Goal: Communication & Community: Answer question/provide support

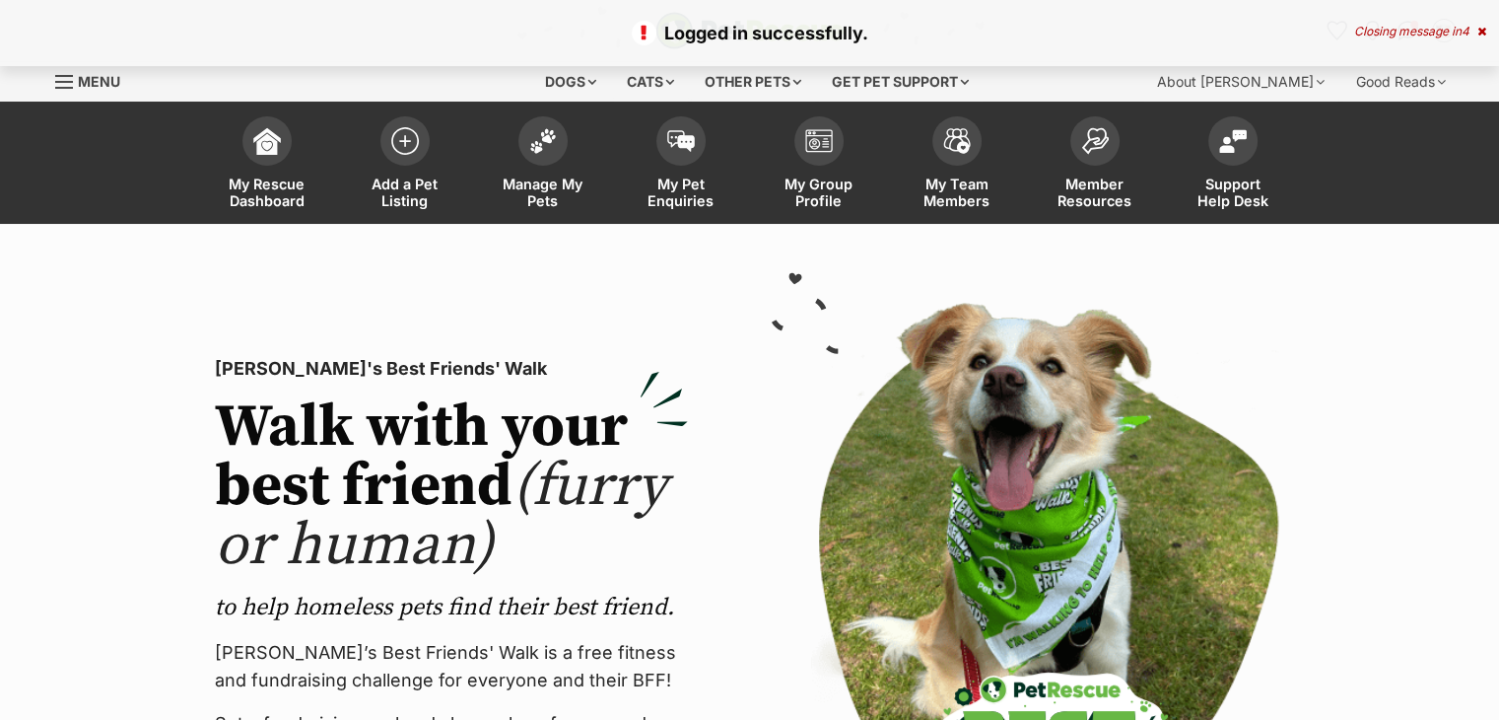
click at [1381, 27] on div "Closing message in 4" at bounding box center [1420, 32] width 132 height 14
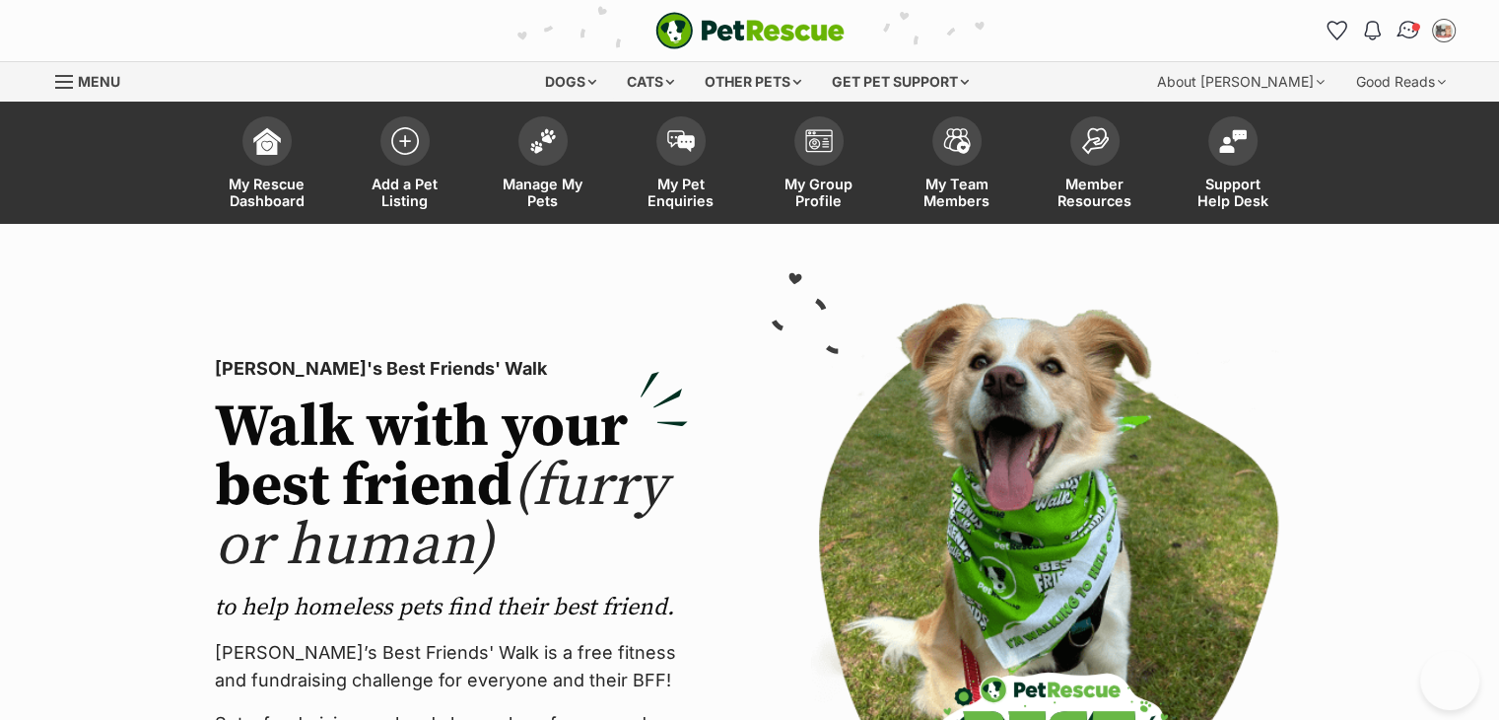
click at [1408, 33] on img "Conversations" at bounding box center [1408, 31] width 27 height 26
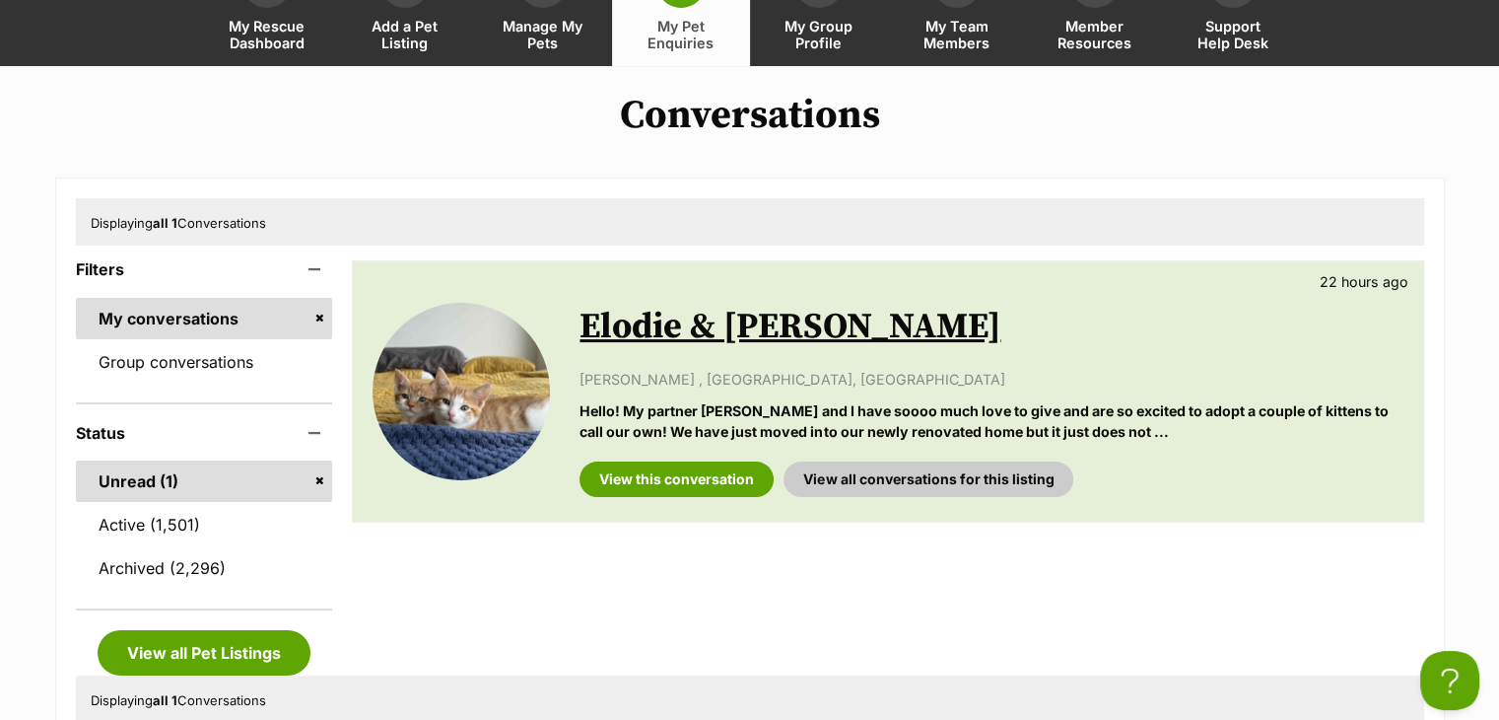
scroll to position [160, 0]
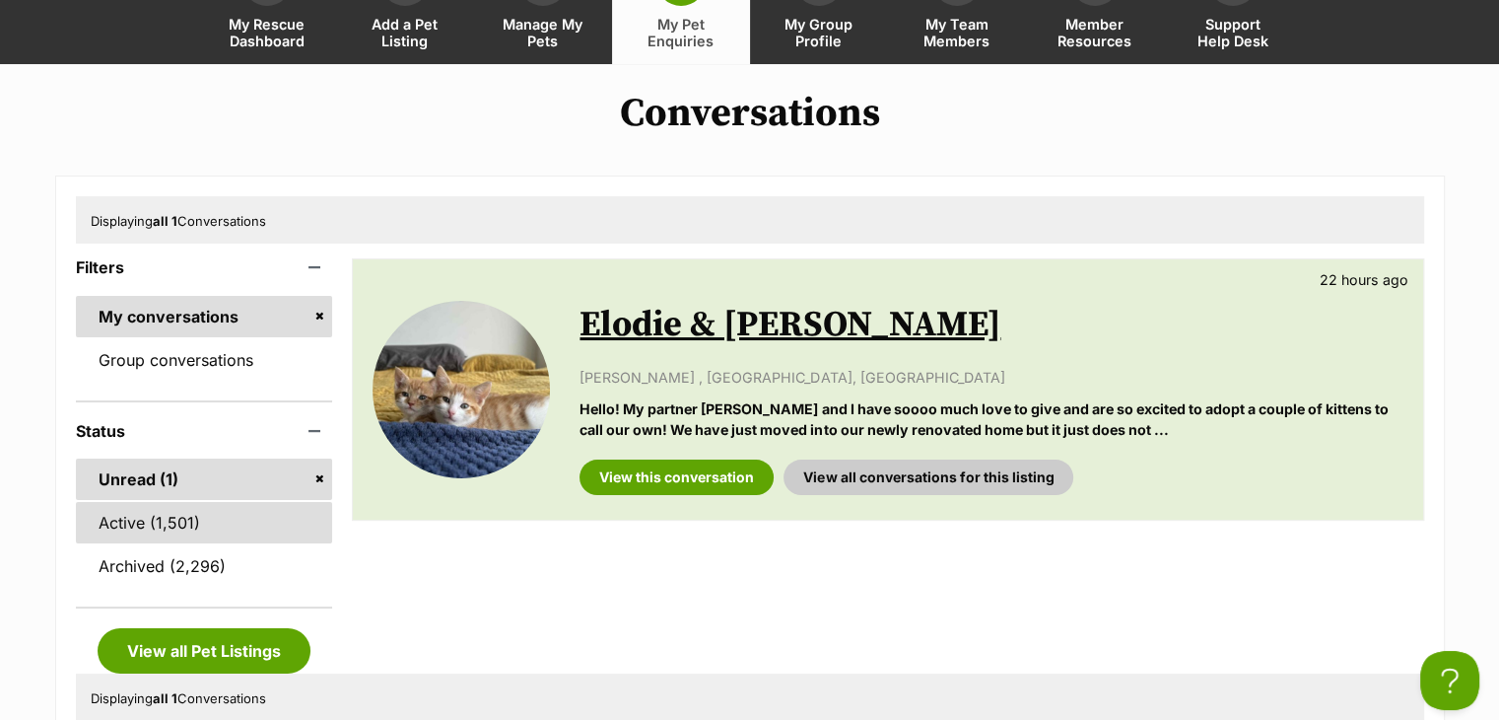
click at [191, 510] on link "Active (1,501)" at bounding box center [204, 522] width 257 height 41
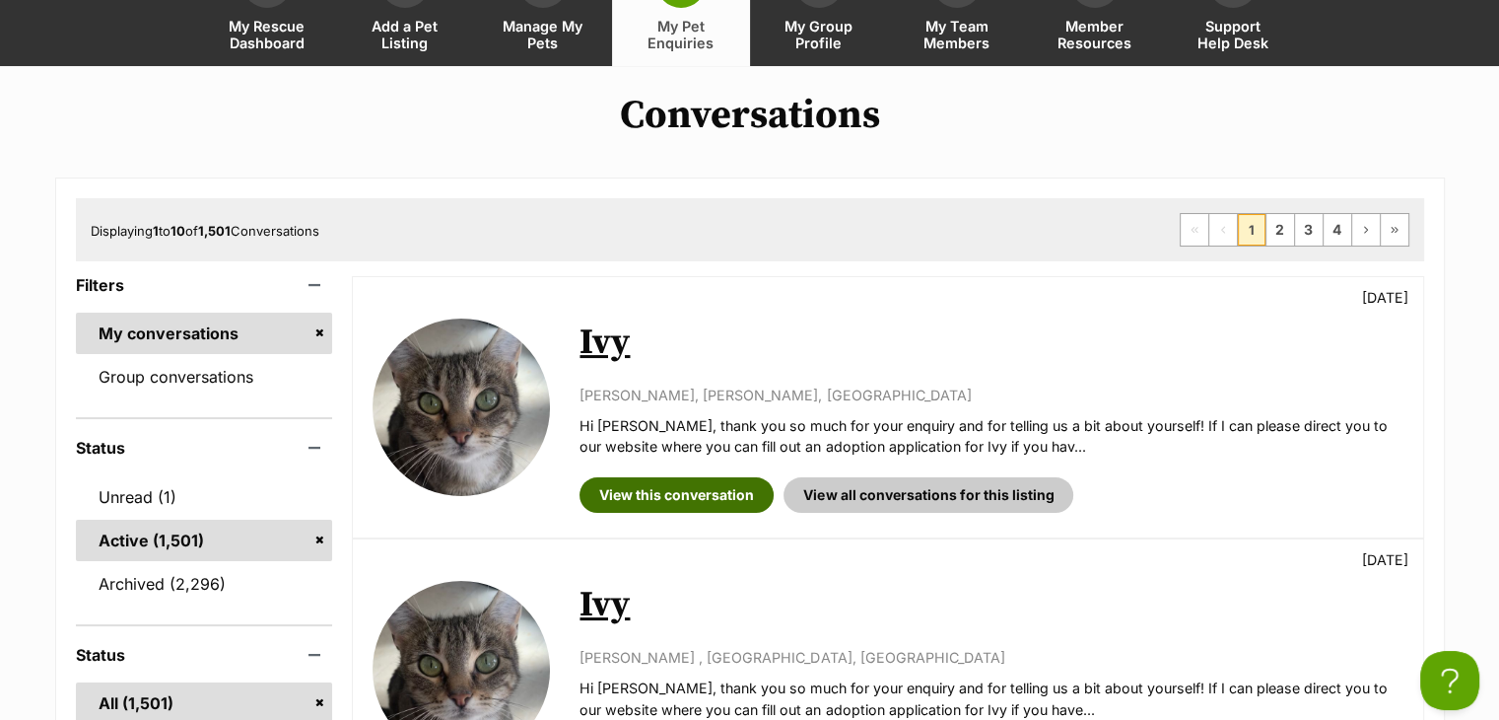
click at [623, 507] on link "View this conversation" at bounding box center [677, 494] width 194 height 35
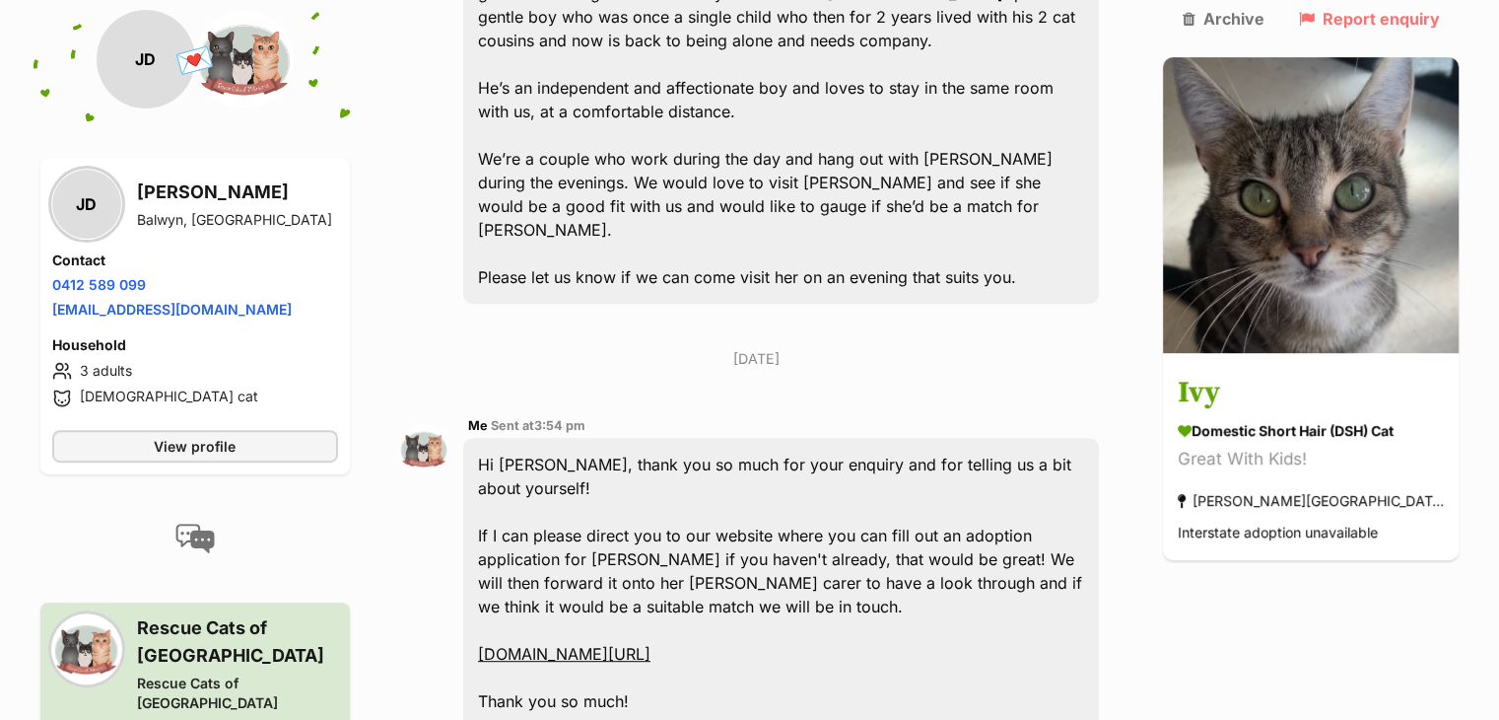
scroll to position [690, 0]
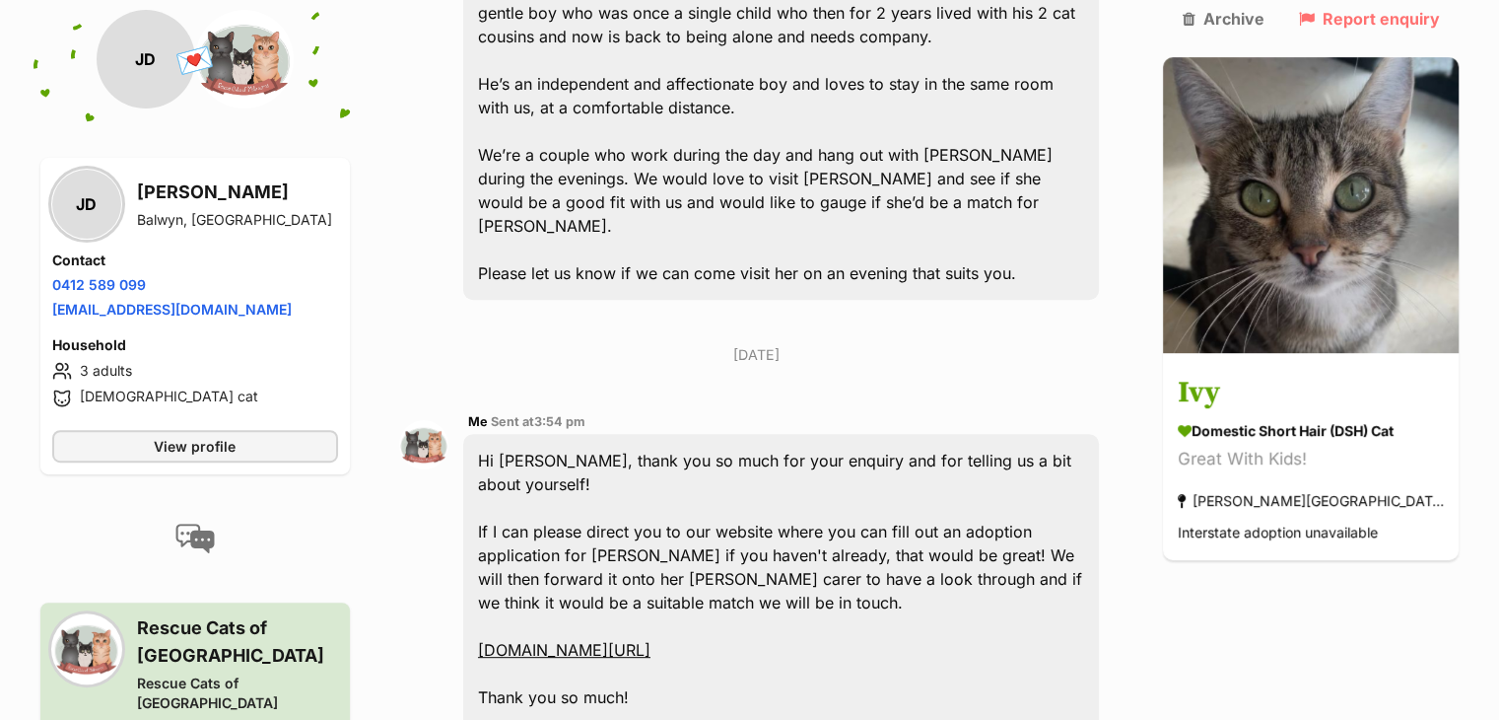
click at [568, 671] on div "Me Sent at 3:54 pm Hi Joella, thank you so much for your enquiry and for tellin…" at bounding box center [757, 590] width 716 height 391
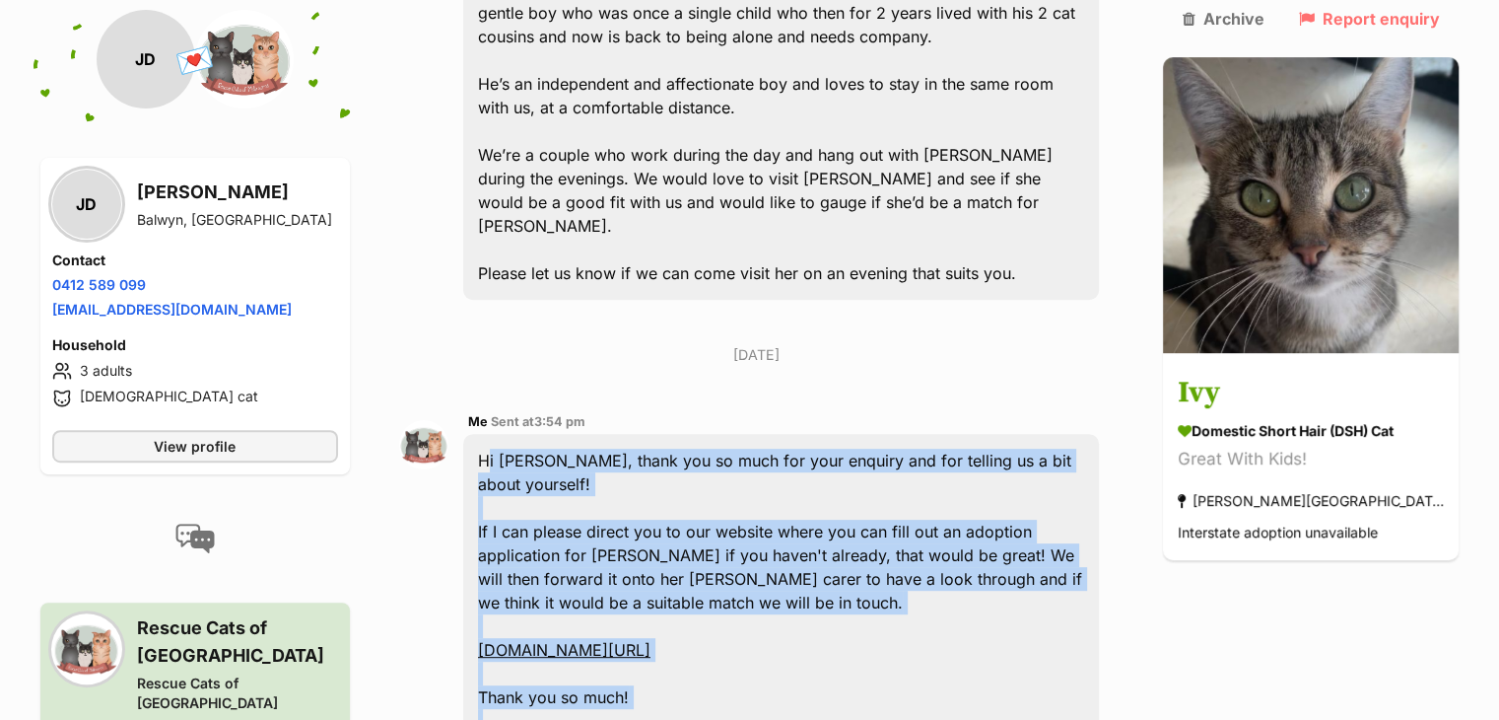
drag, startPoint x: 565, startPoint y: 660, endPoint x: 488, endPoint y: 391, distance: 278.9
click at [488, 434] on div "Hi Joella, thank you so much for your enquiry and for telling us a bit about yo…" at bounding box center [781, 602] width 637 height 337
copy div "Hi Joella, thank you so much for your enquiry and for telling us a bit about yo…"
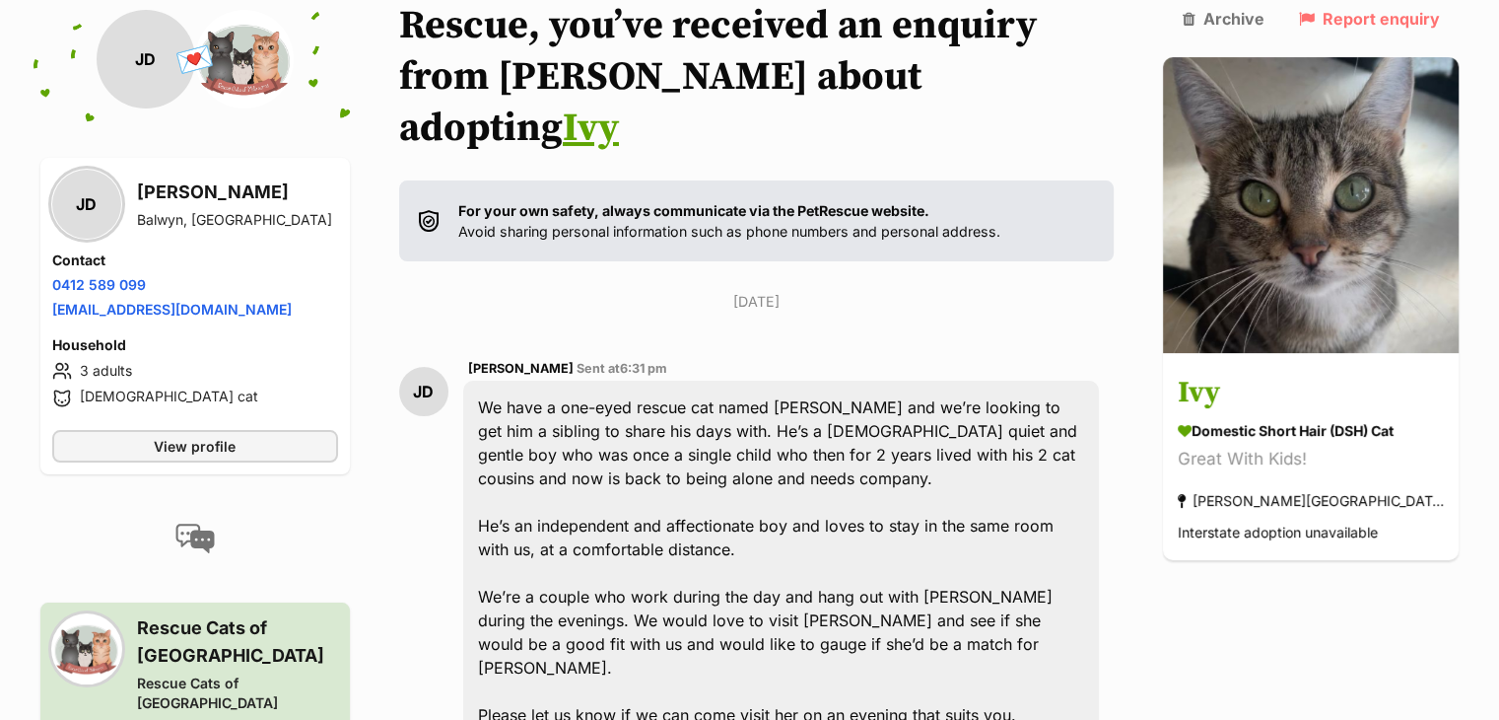
scroll to position [0, 0]
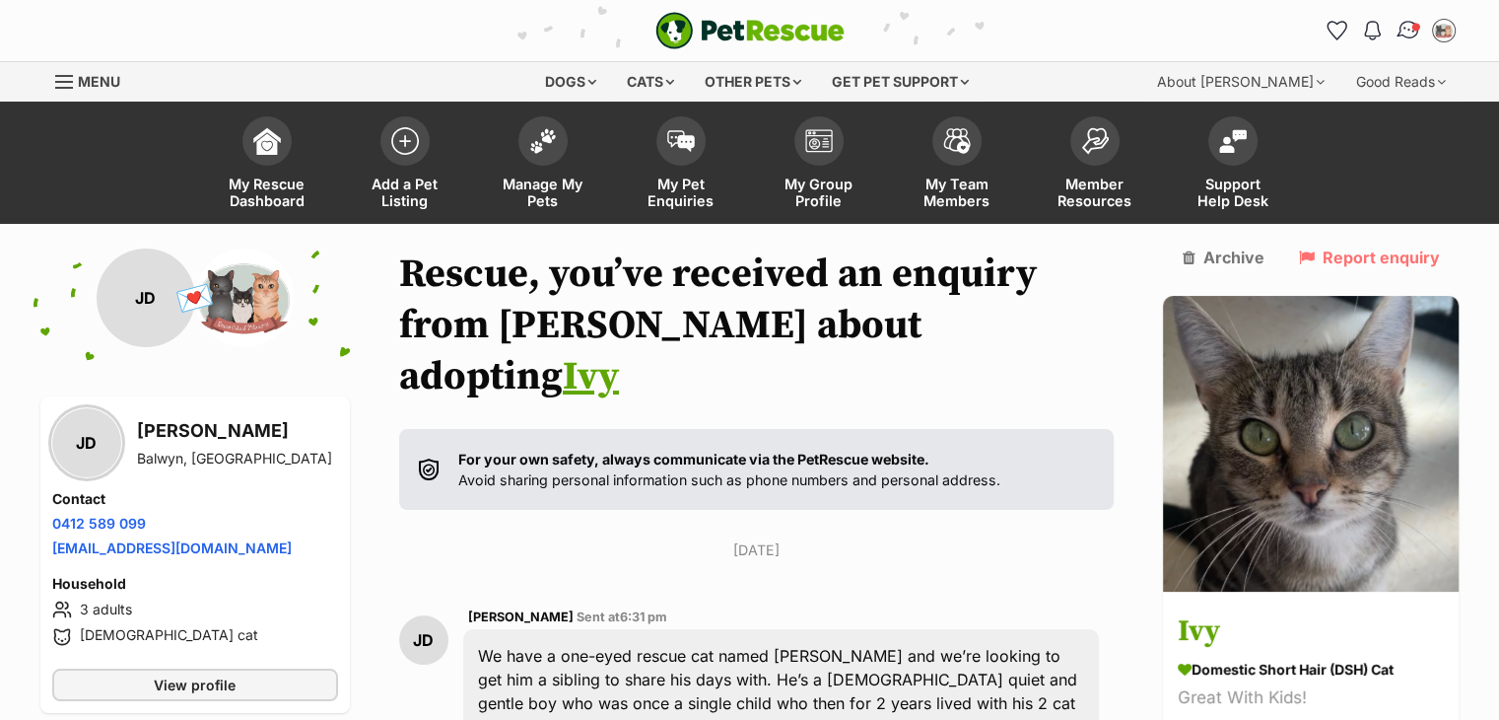
click at [1408, 35] on img "Conversations" at bounding box center [1408, 31] width 27 height 26
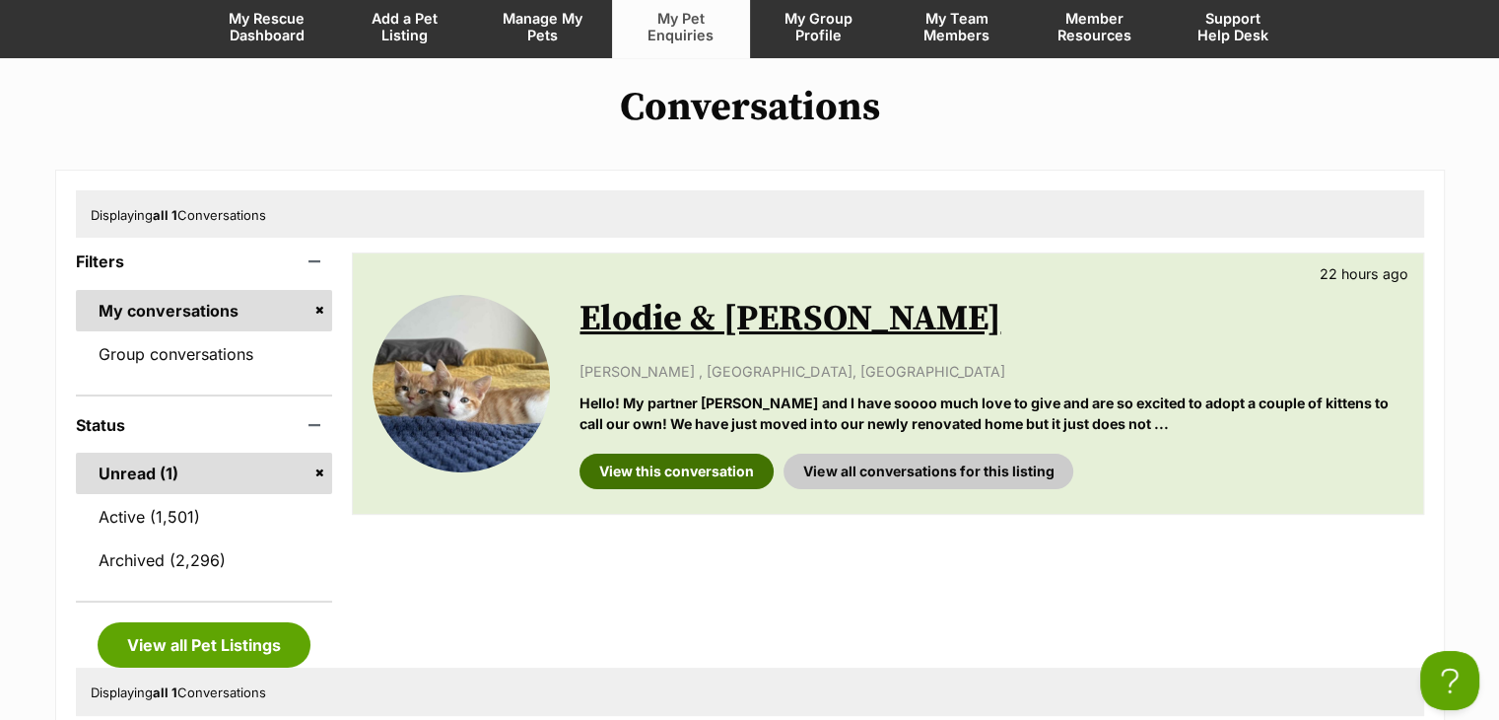
click at [699, 483] on link "View this conversation" at bounding box center [677, 470] width 194 height 35
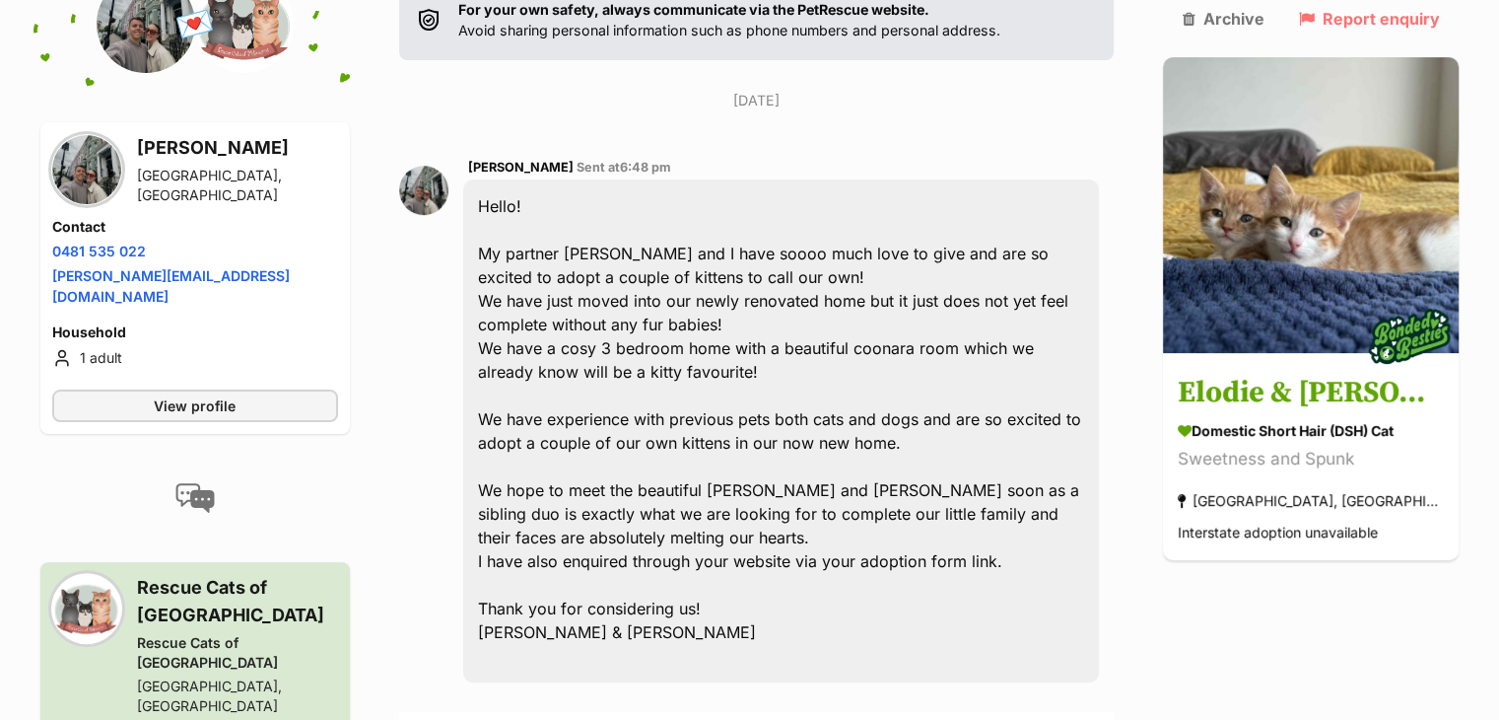
scroll to position [457, 0]
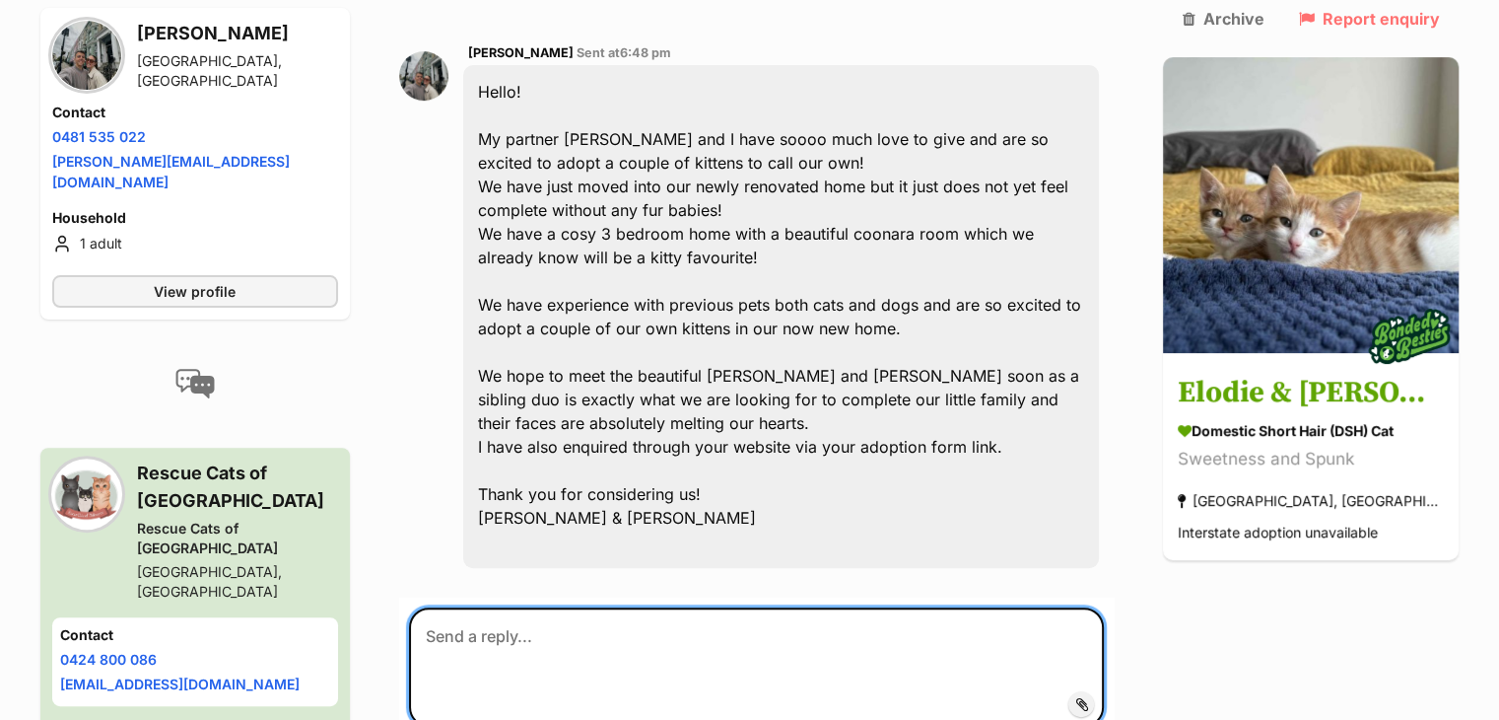
click at [625, 607] on textarea at bounding box center [757, 666] width 696 height 118
paste textarea "Hi [PERSON_NAME], thank you so much for your enquiry and for telling us a bit a…"
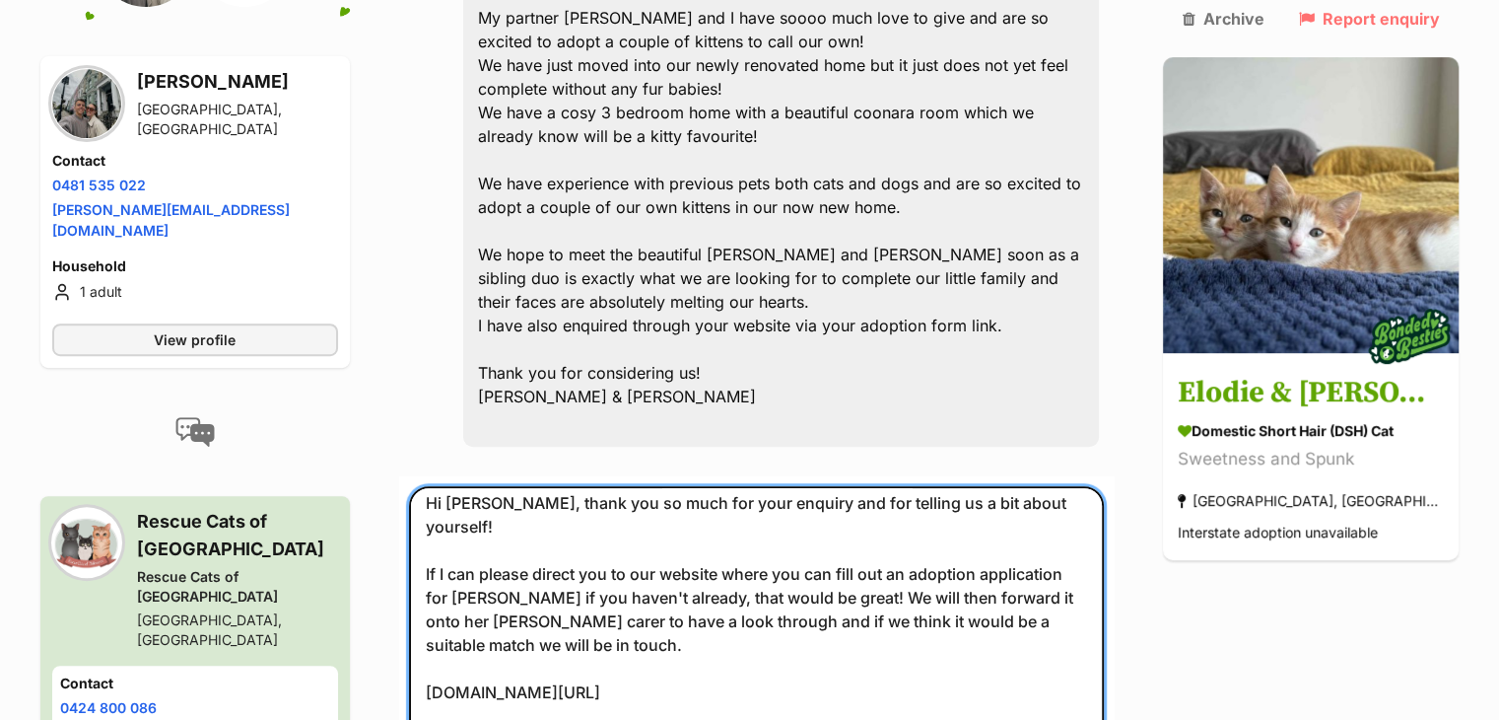
scroll to position [686, 0]
click at [501, 485] on textarea "Hi [PERSON_NAME], thank you so much for your enquiry and for telling us a bit a…" at bounding box center [757, 629] width 696 height 288
click at [457, 547] on textarea "Hi [PERSON_NAME] and [PERSON_NAME], thank you so much for your enquiry and for …" at bounding box center [757, 629] width 696 height 288
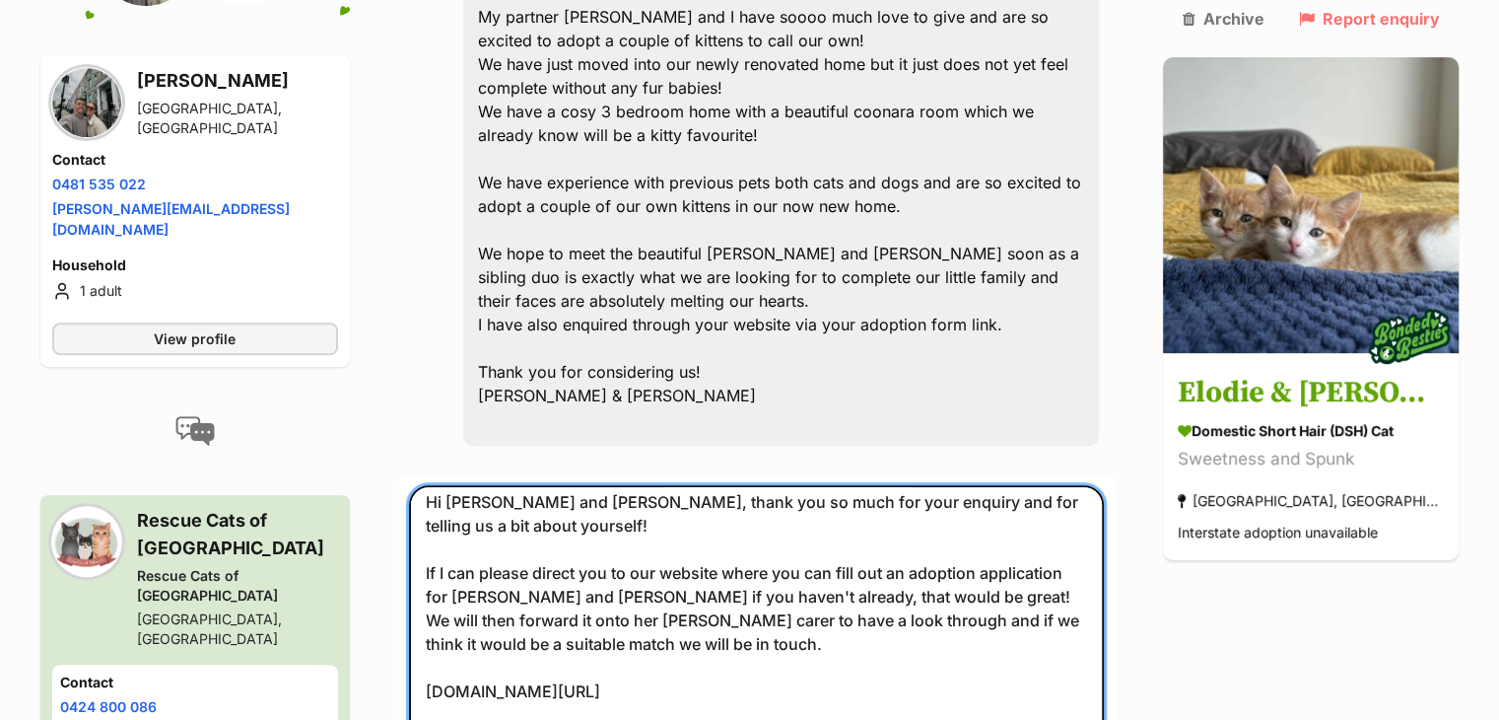
click at [460, 558] on textarea "Hi [PERSON_NAME] and [PERSON_NAME], thank you so much for your enquiry and for …" at bounding box center [757, 629] width 696 height 288
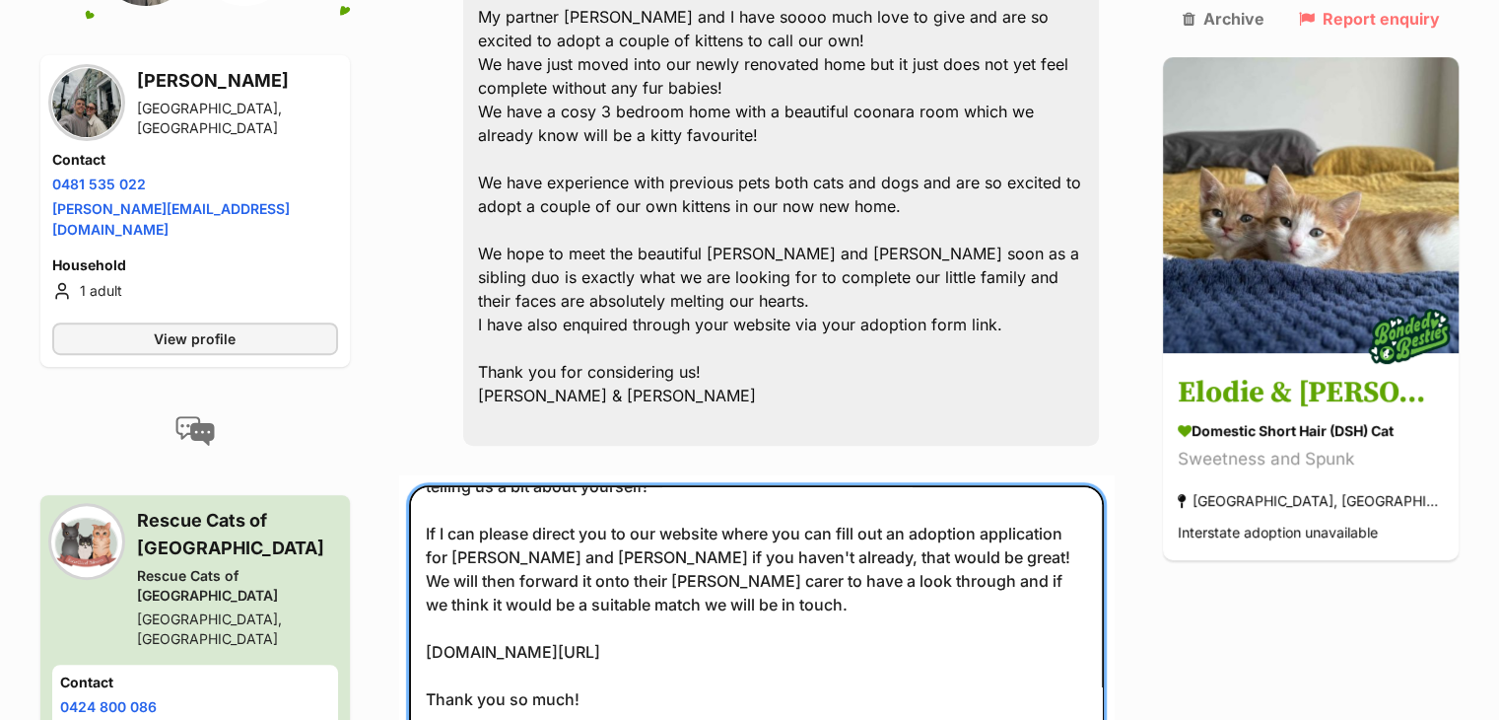
scroll to position [51, 0]
type textarea "Hi [PERSON_NAME] and [PERSON_NAME], thank you so much for your enquiry and for …"
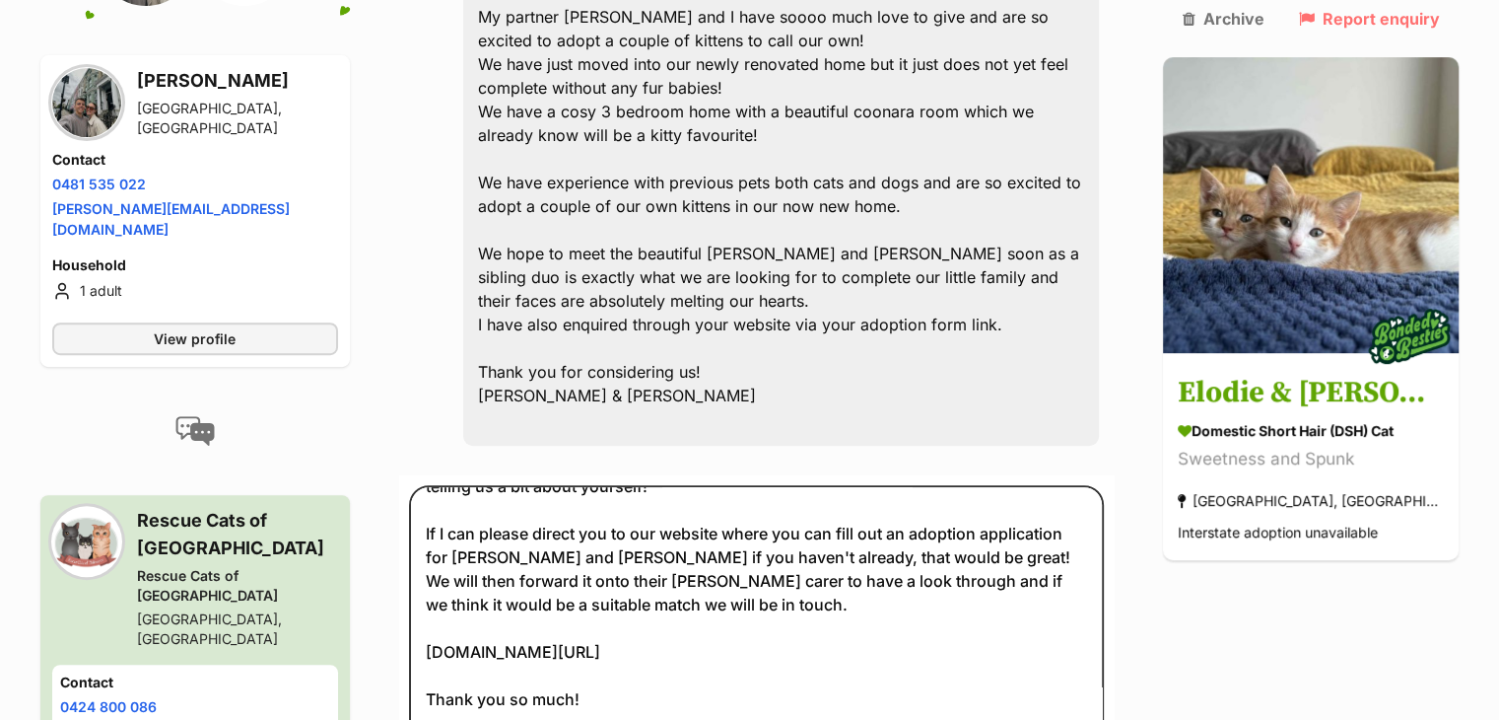
click at [1246, 592] on div "Back to all conversations 💌 Conversation participant details [PERSON_NAME] [GEO…" at bounding box center [750, 230] width 1449 height 1337
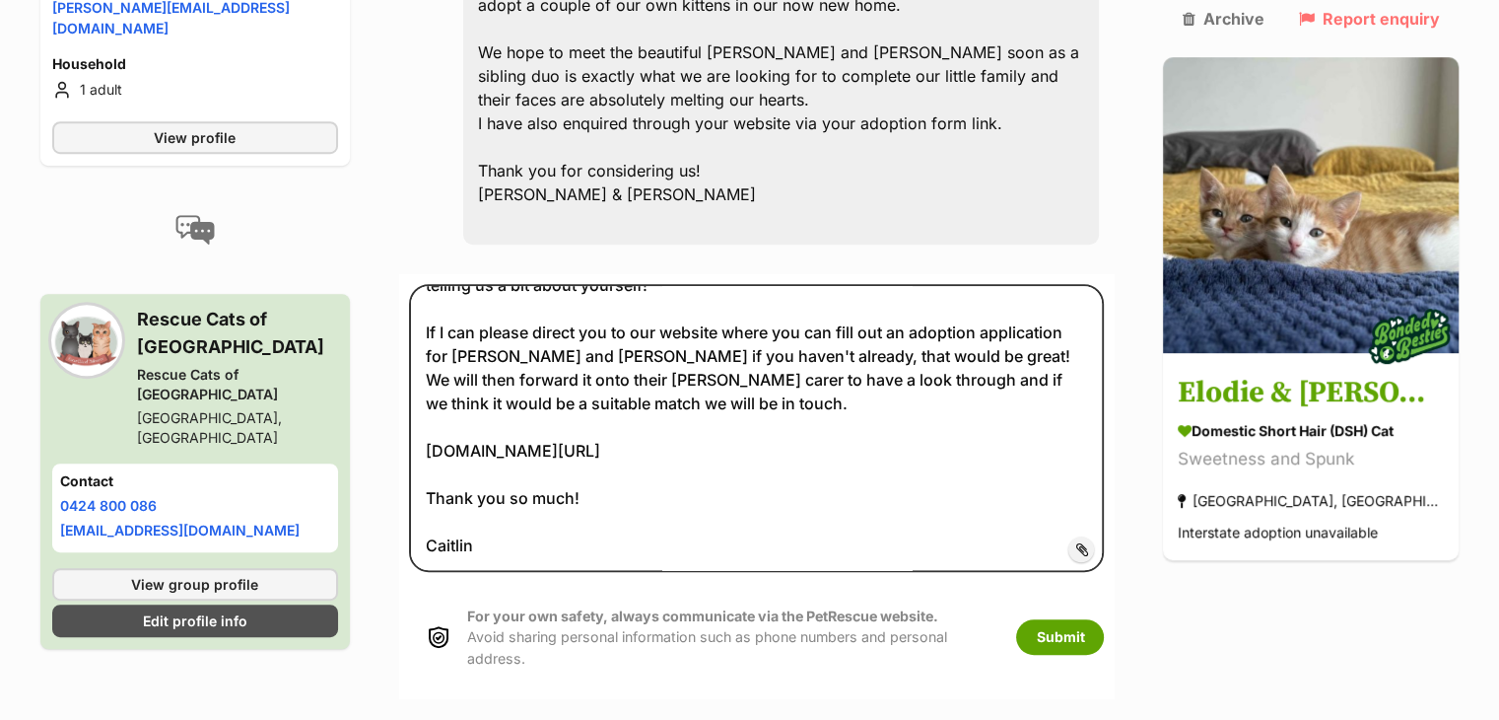
scroll to position [899, 0]
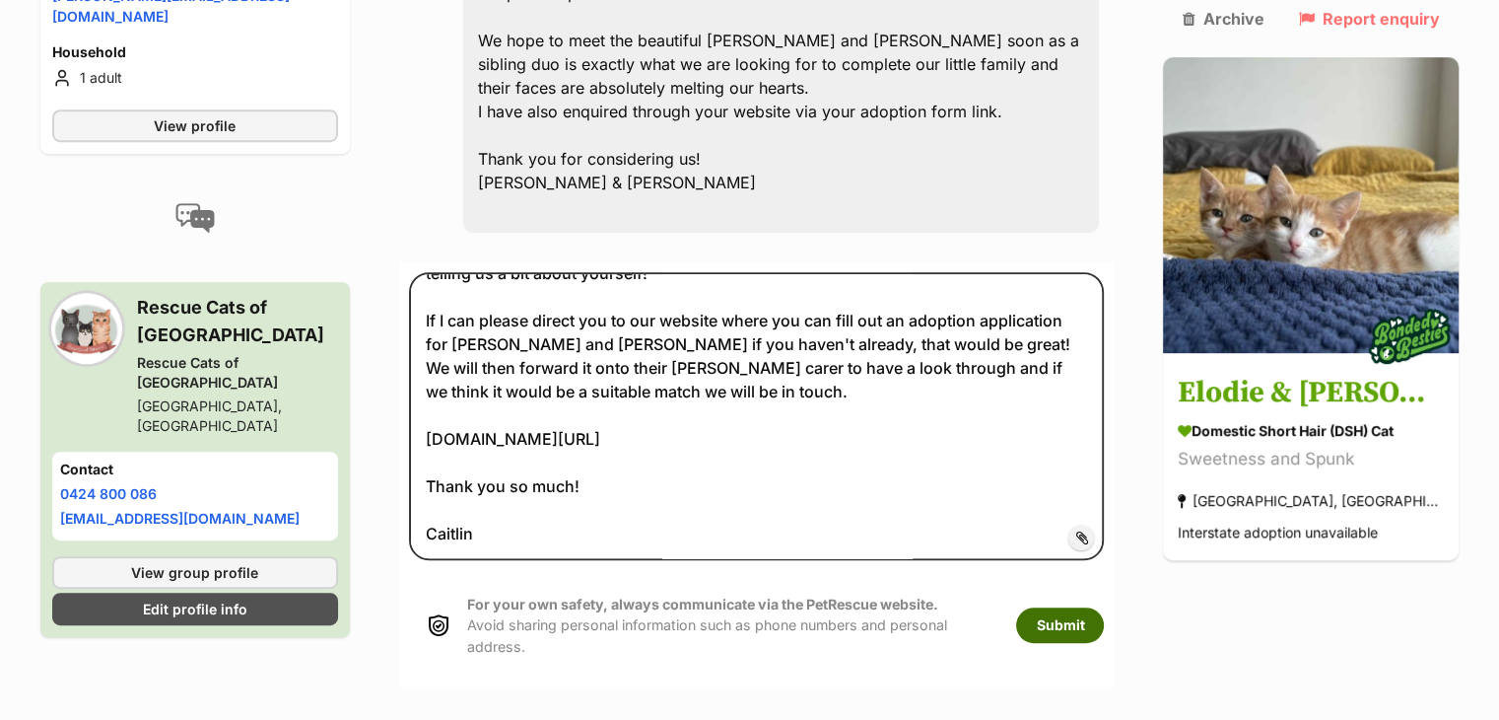
click at [1104, 607] on button "Submit" at bounding box center [1060, 624] width 88 height 35
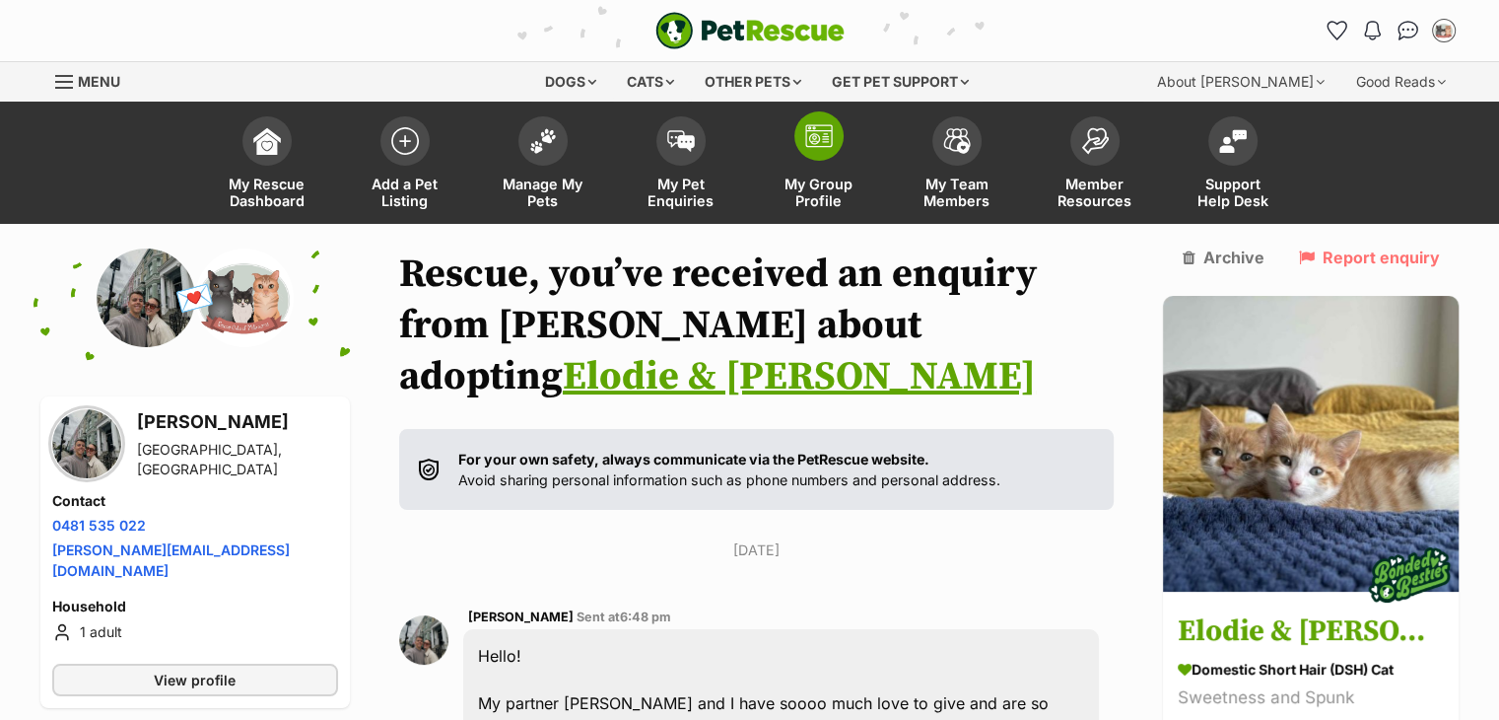
click at [803, 165] on link "My Group Profile" at bounding box center [819, 164] width 138 height 117
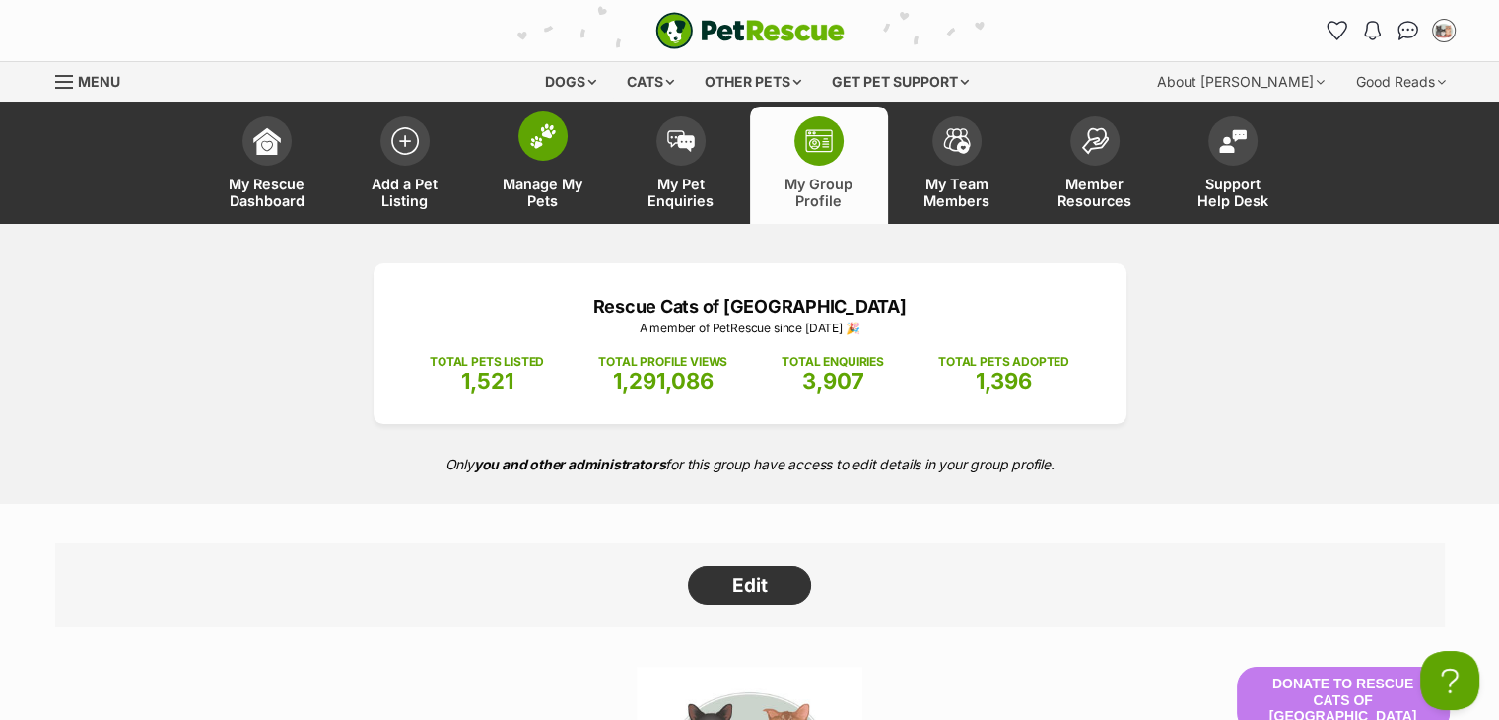
click at [609, 163] on link "Manage My Pets" at bounding box center [543, 164] width 138 height 117
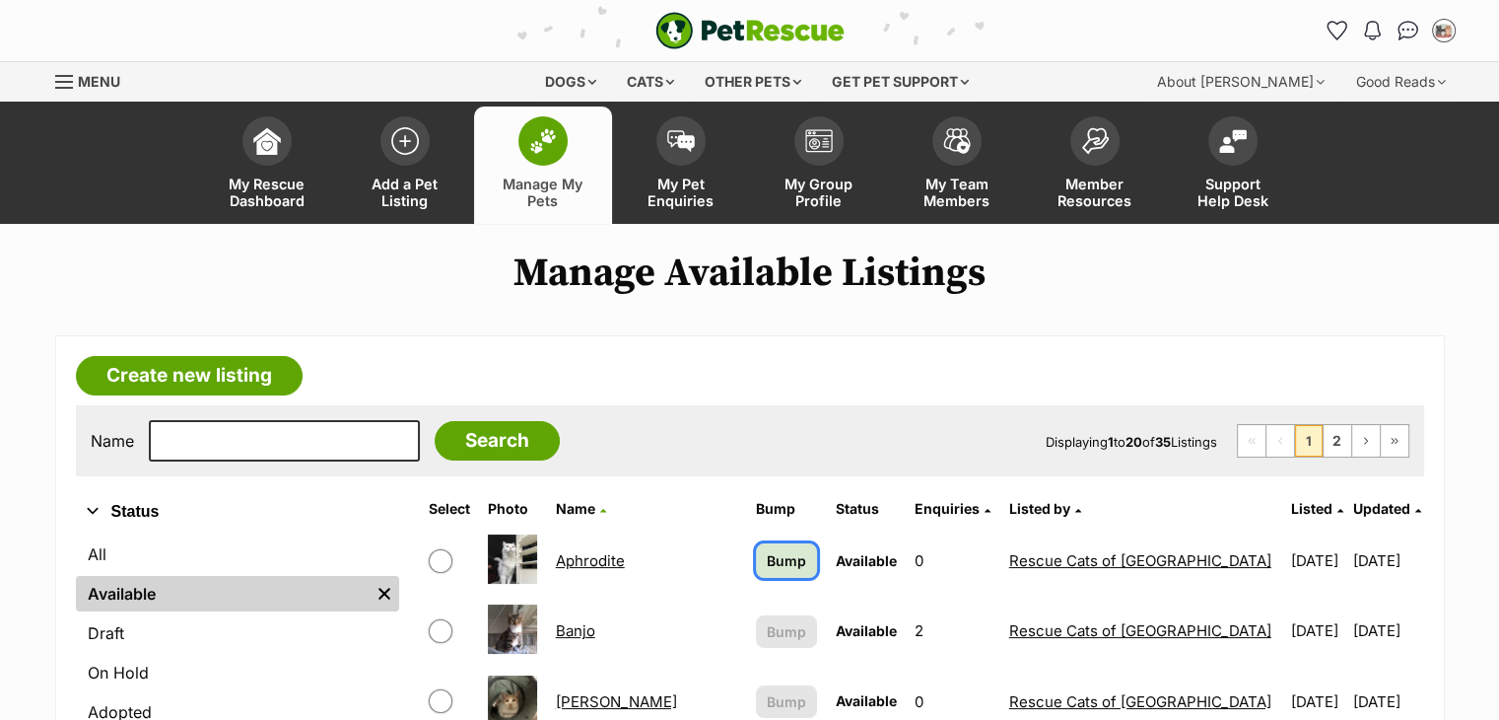
click at [767, 550] on span "Bump" at bounding box center [786, 560] width 39 height 21
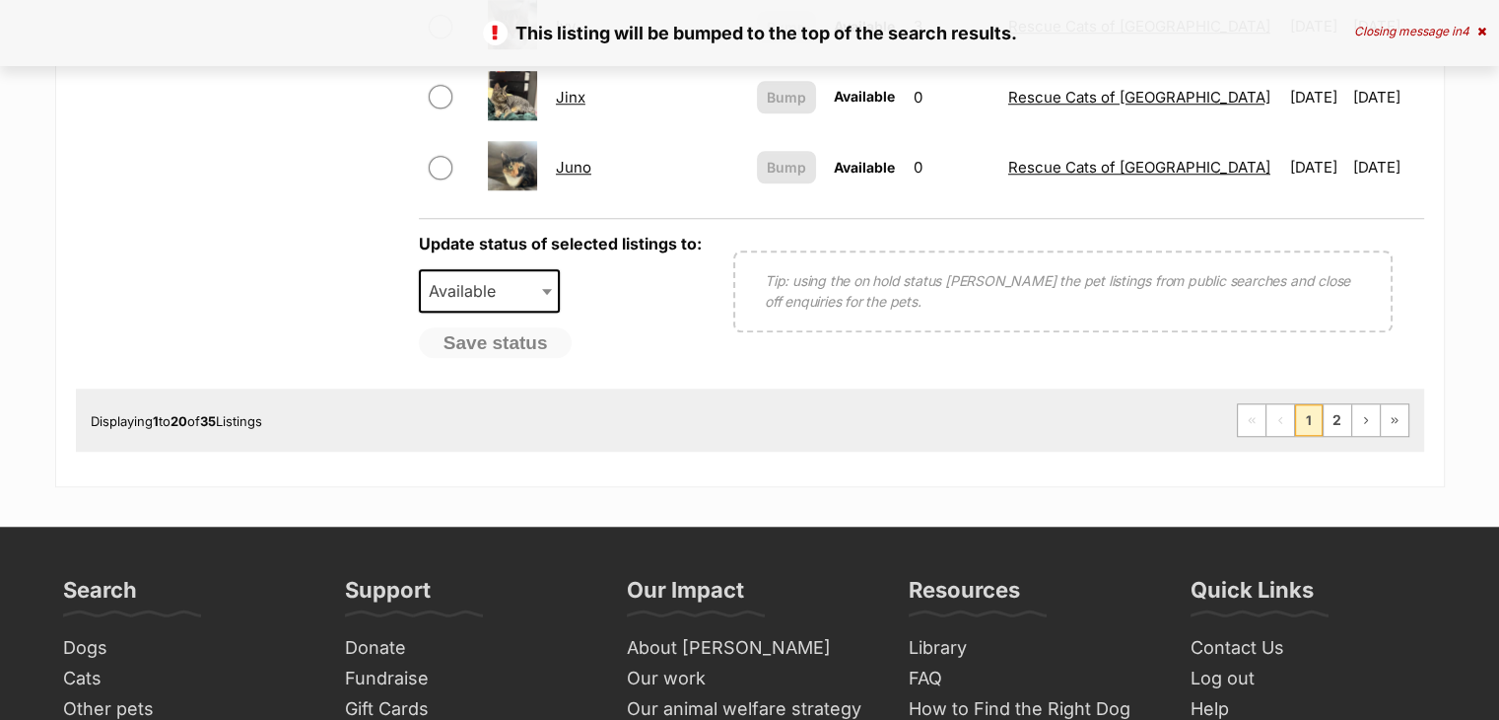
scroll to position [1731, 0]
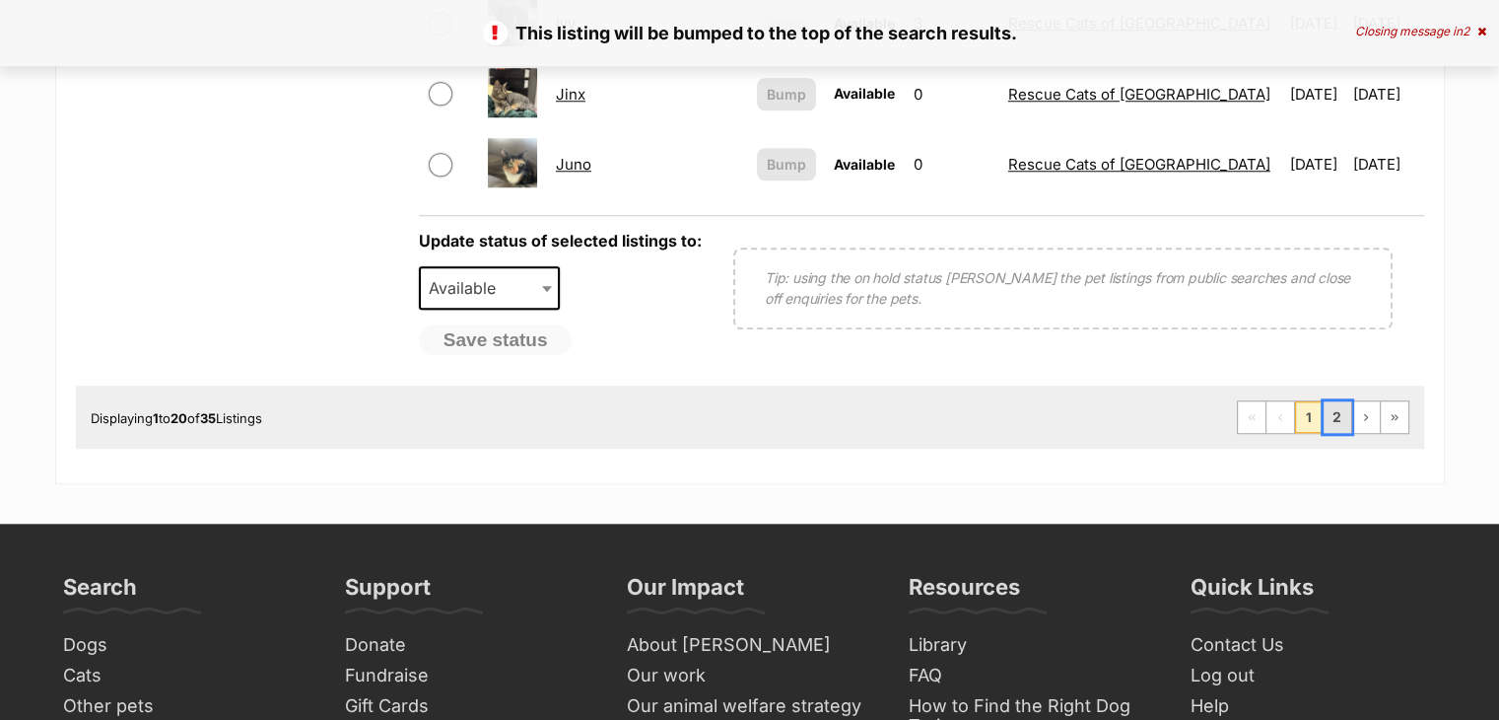
click at [1333, 417] on link "2" at bounding box center [1338, 417] width 28 height 32
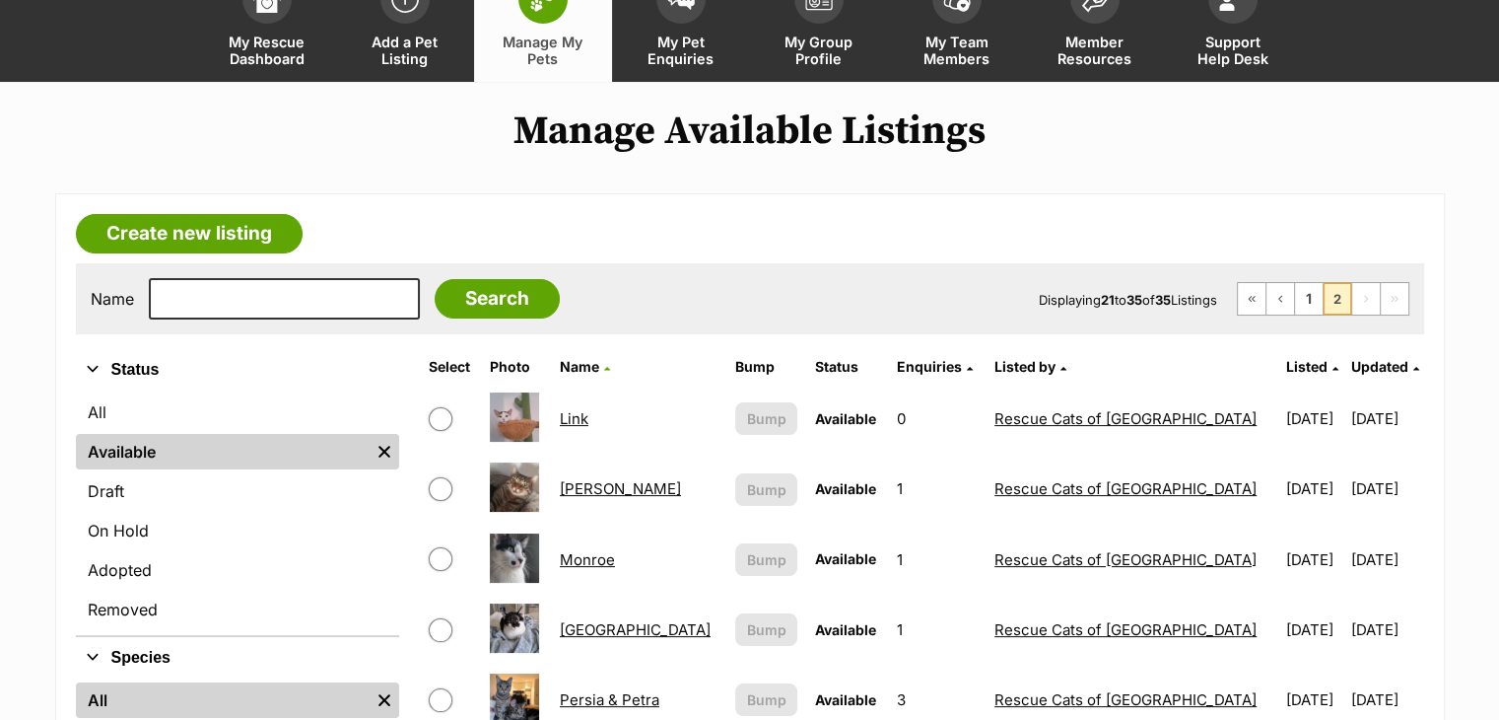
scroll to position [70, 0]
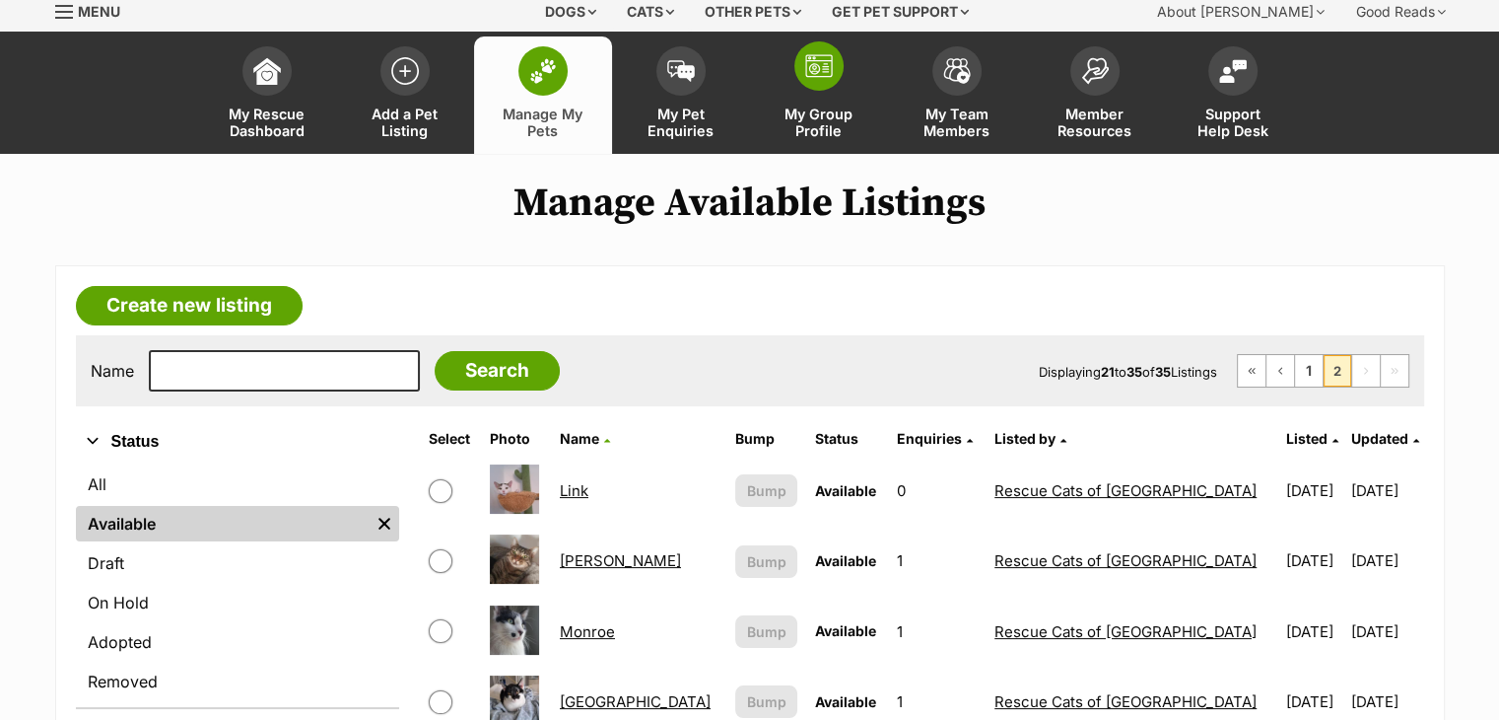
click at [822, 134] on span "My Group Profile" at bounding box center [819, 122] width 89 height 34
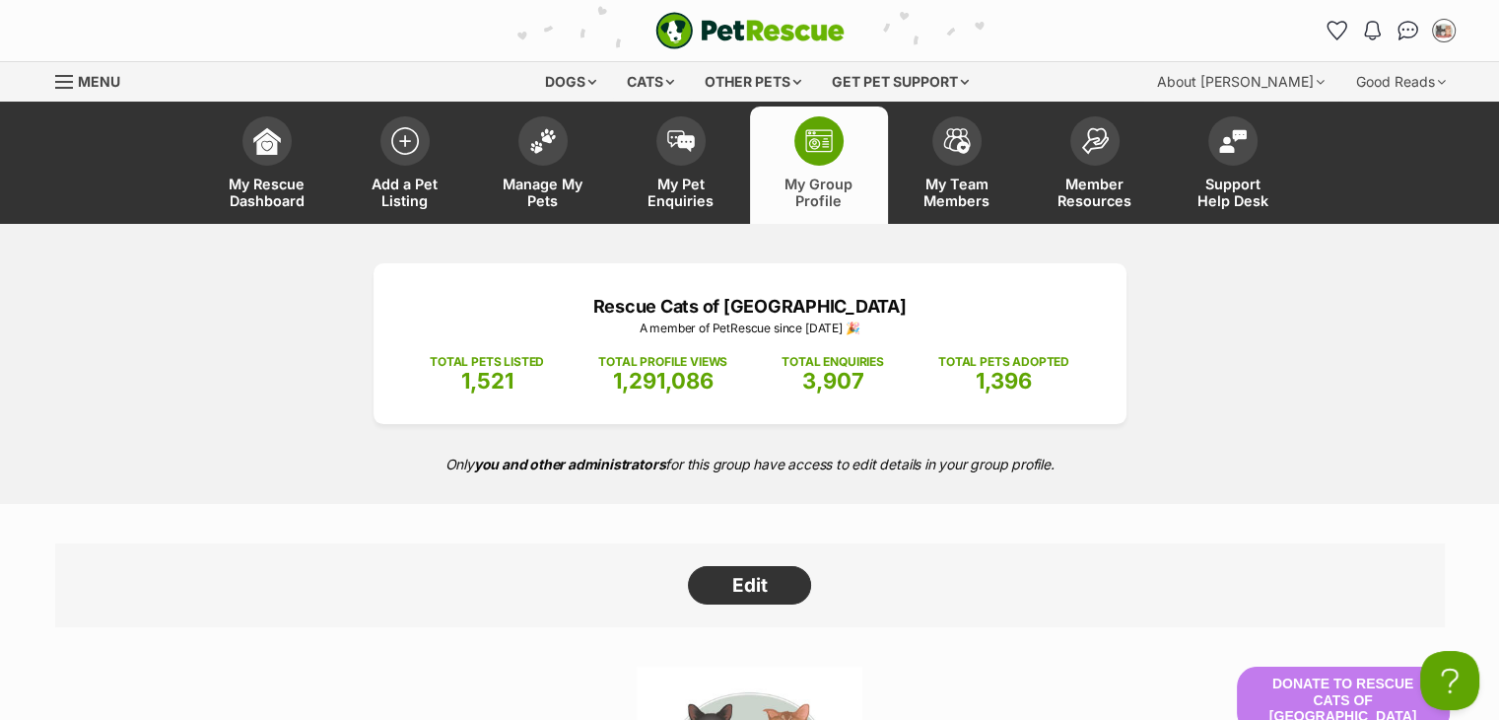
drag, startPoint x: 1511, startPoint y: 51, endPoint x: 1513, endPoint y: 5, distance: 46.4
